Goal: Find specific page/section: Find specific page/section

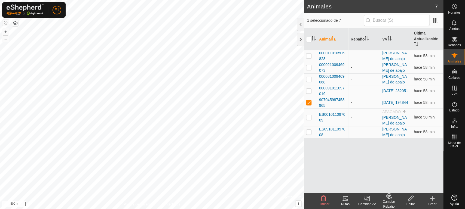
click at [349, 206] on div "Rutas" at bounding box center [345, 204] width 22 height 5
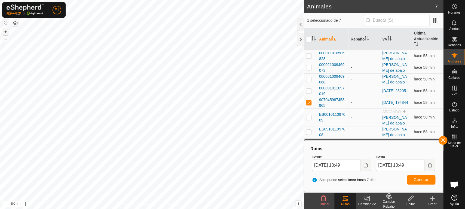
click at [4, 33] on button "+" at bounding box center [5, 32] width 7 height 7
click at [8, 30] on button "+" at bounding box center [5, 32] width 7 height 7
click at [6, 38] on button "–" at bounding box center [5, 39] width 7 height 7
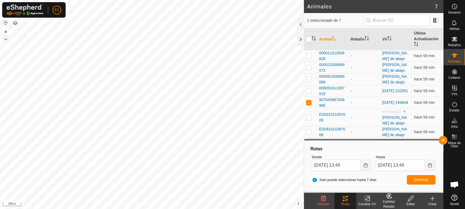
click at [6, 38] on button "–" at bounding box center [5, 39] width 7 height 7
checkbox input "false"
checkbox input "true"
